Goal: Task Accomplishment & Management: Use online tool/utility

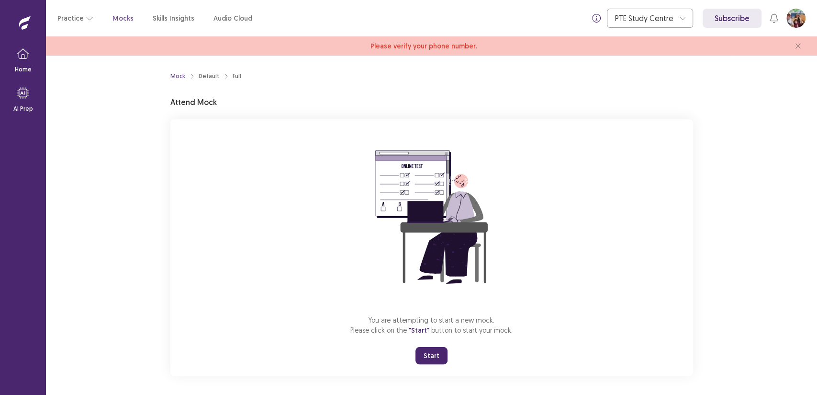
drag, startPoint x: 435, startPoint y: 357, endPoint x: 433, endPoint y: 366, distance: 9.7
click at [433, 366] on div "You are attempting to start a new mock. Please click on the "Start" button to s…" at bounding box center [431, 247] width 523 height 256
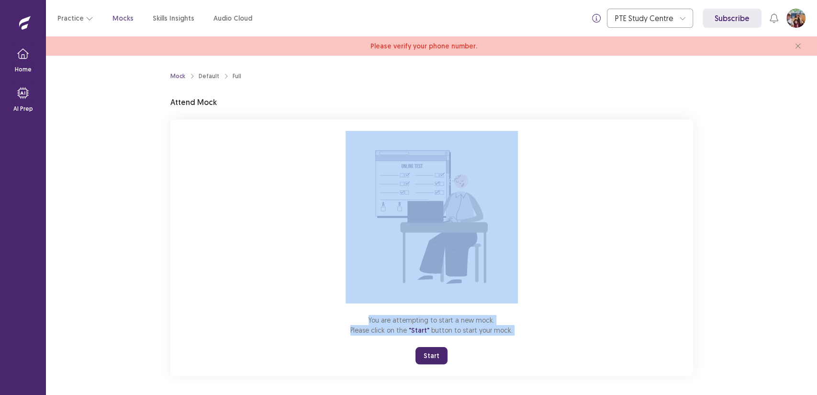
drag, startPoint x: 433, startPoint y: 366, endPoint x: 374, endPoint y: 235, distance: 144.5
click at [374, 235] on div "You are attempting to start a new mock. Please click on the "Start" button to s…" at bounding box center [431, 247] width 523 height 256
click at [266, 217] on div "You are attempting to start a new mock. Please click on the "Start" button to s…" at bounding box center [431, 247] width 523 height 256
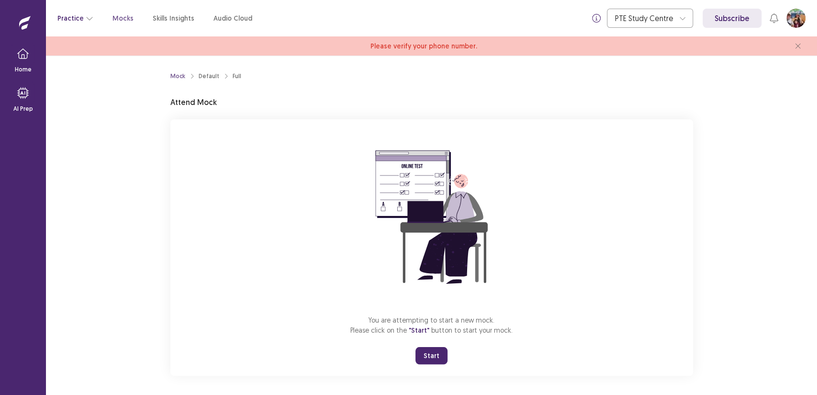
click at [76, 20] on button "Practice" at bounding box center [75, 18] width 36 height 17
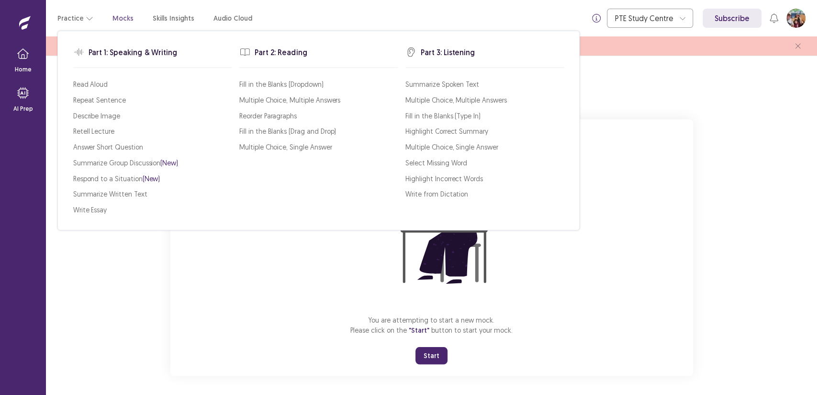
click at [131, 15] on div "Practice Mocks Skills Insights Audio Cloud" at bounding box center [154, 18] width 195 height 17
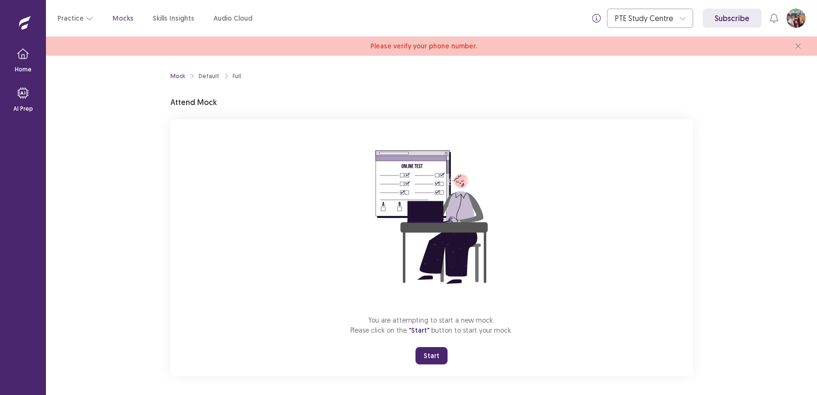
click at [115, 19] on p "Mocks" at bounding box center [123, 18] width 21 height 10
